Goal: Task Accomplishment & Management: Complete application form

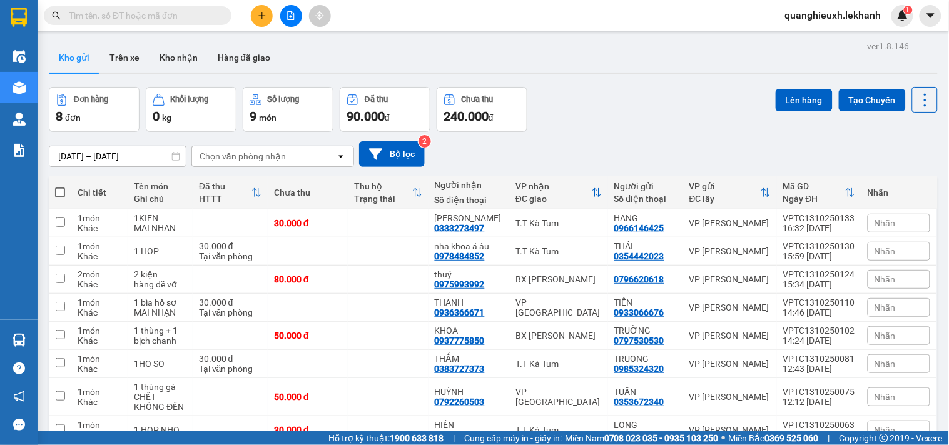
click at [261, 11] on icon "plus" at bounding box center [262, 15] width 9 height 9
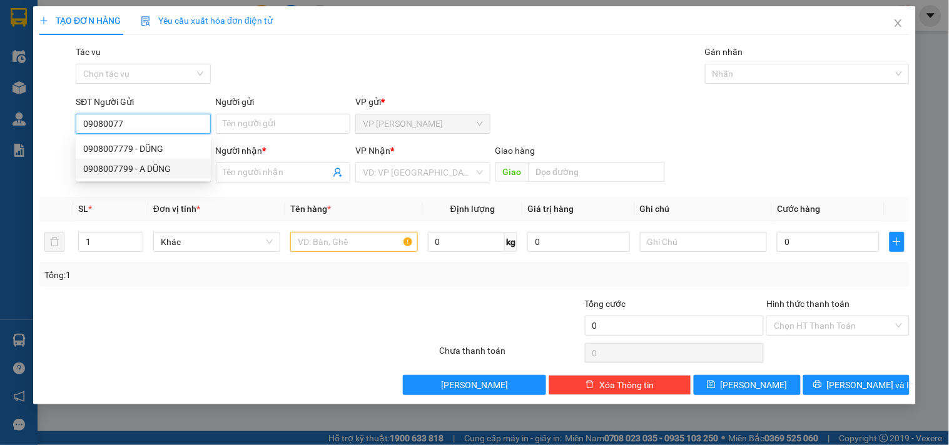
click at [173, 167] on div "0908007799 - A DŨNG" at bounding box center [143, 169] width 120 height 14
type input "0908007799"
type input "A DŨNG"
type input "0888856868"
type input "QUANG"
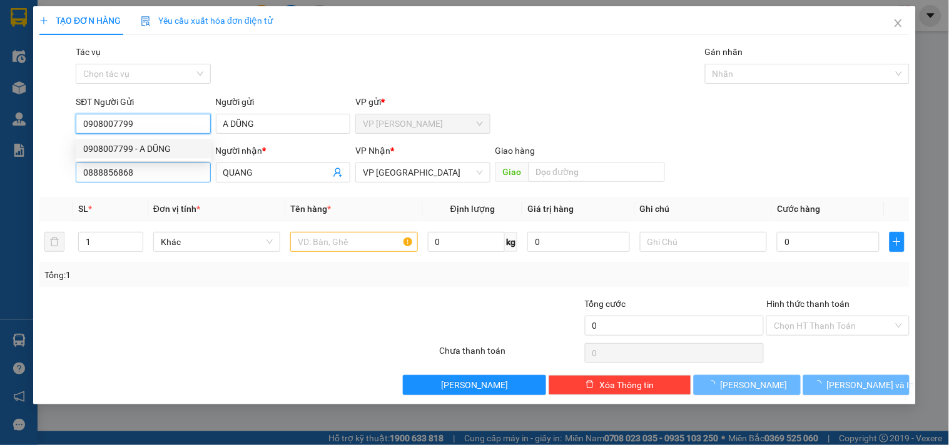
type input "30.000"
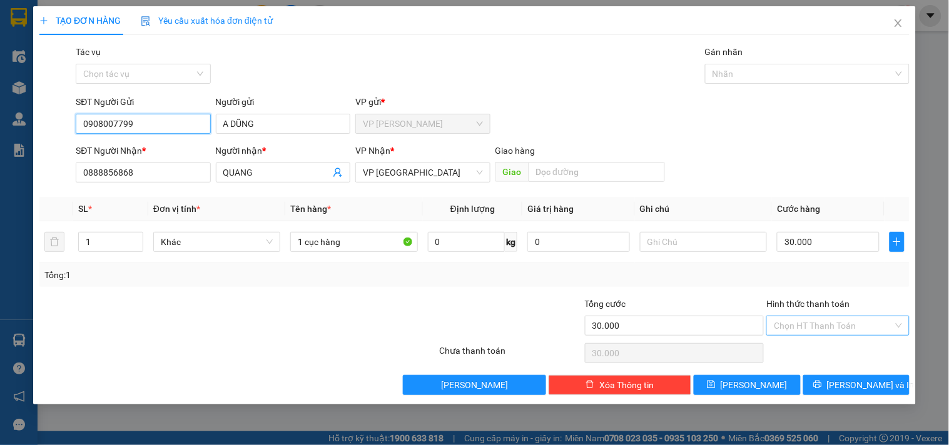
type input "0908007799"
click at [817, 323] on input "Hình thức thanh toán" at bounding box center [832, 325] width 119 height 19
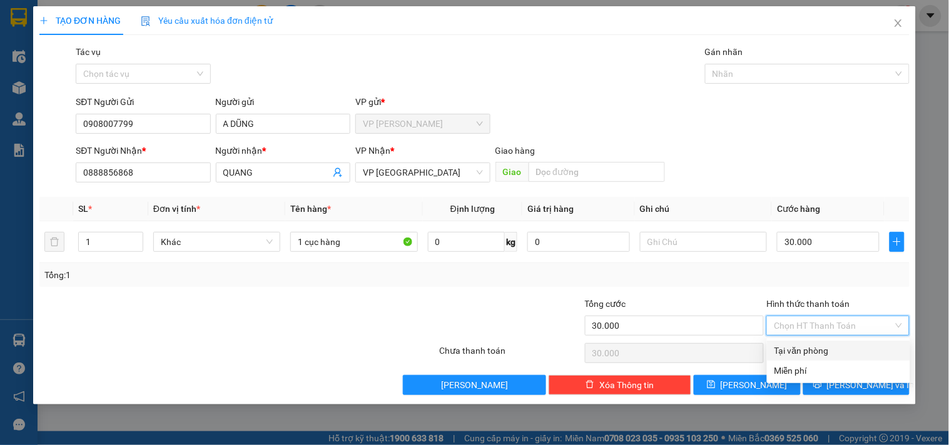
click at [800, 348] on div "Tại văn phòng" at bounding box center [838, 351] width 128 height 14
type input "0"
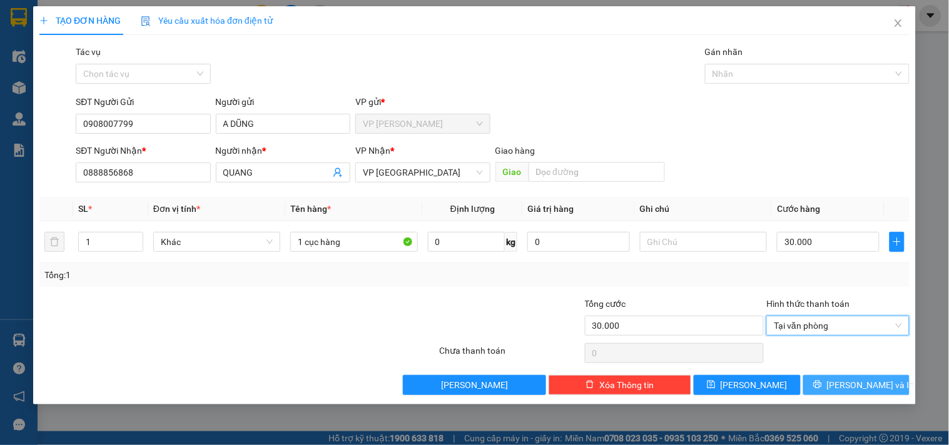
click at [846, 383] on span "[PERSON_NAME] và In" at bounding box center [871, 385] width 88 height 14
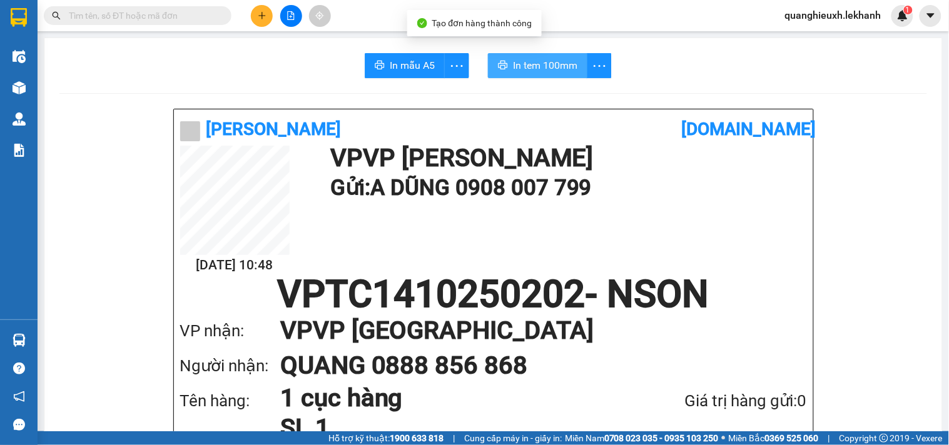
click at [539, 63] on span "In tem 100mm" at bounding box center [545, 66] width 64 height 16
